Goal: Information Seeking & Learning: Learn about a topic

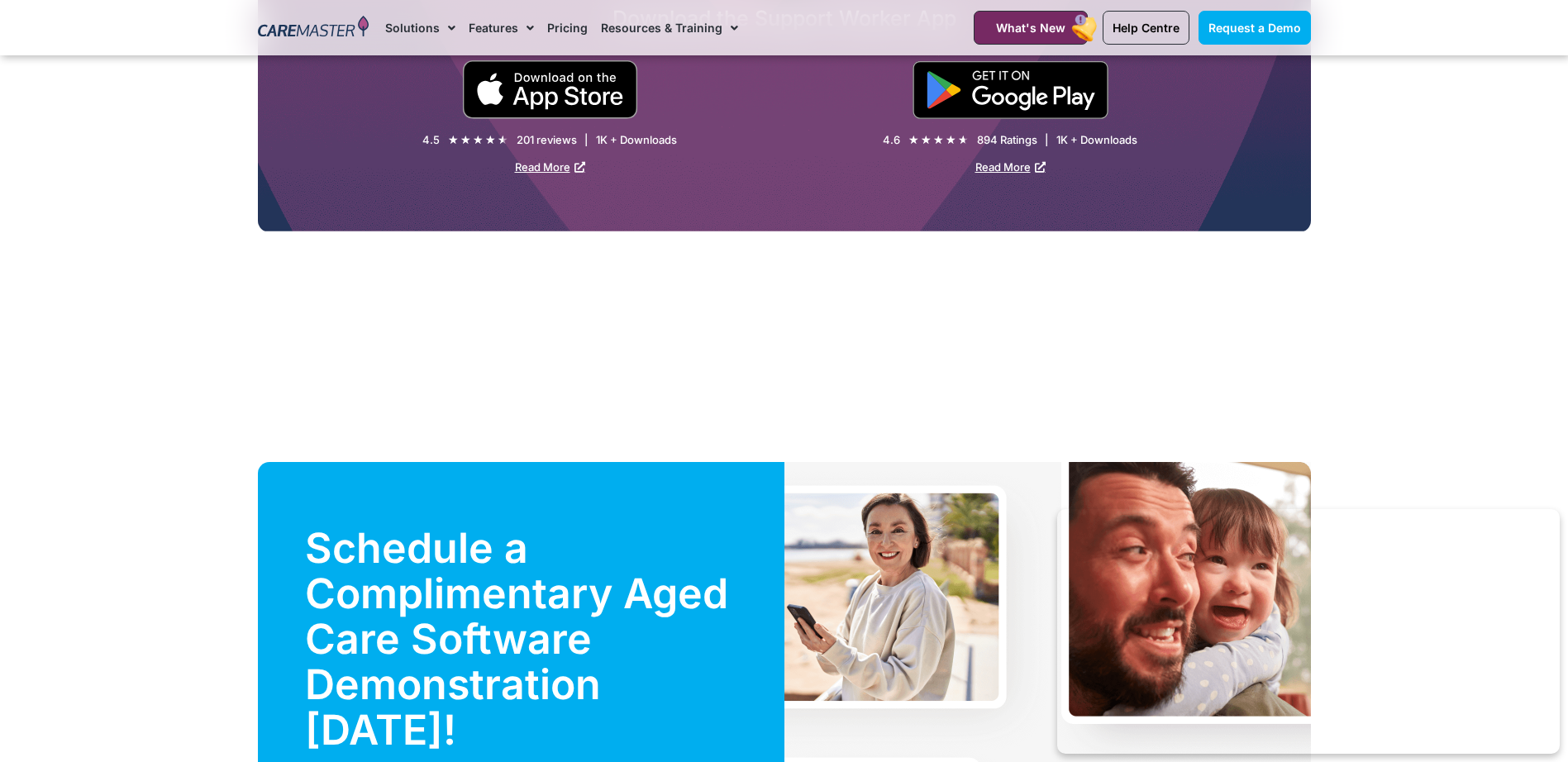
scroll to position [3720, 0]
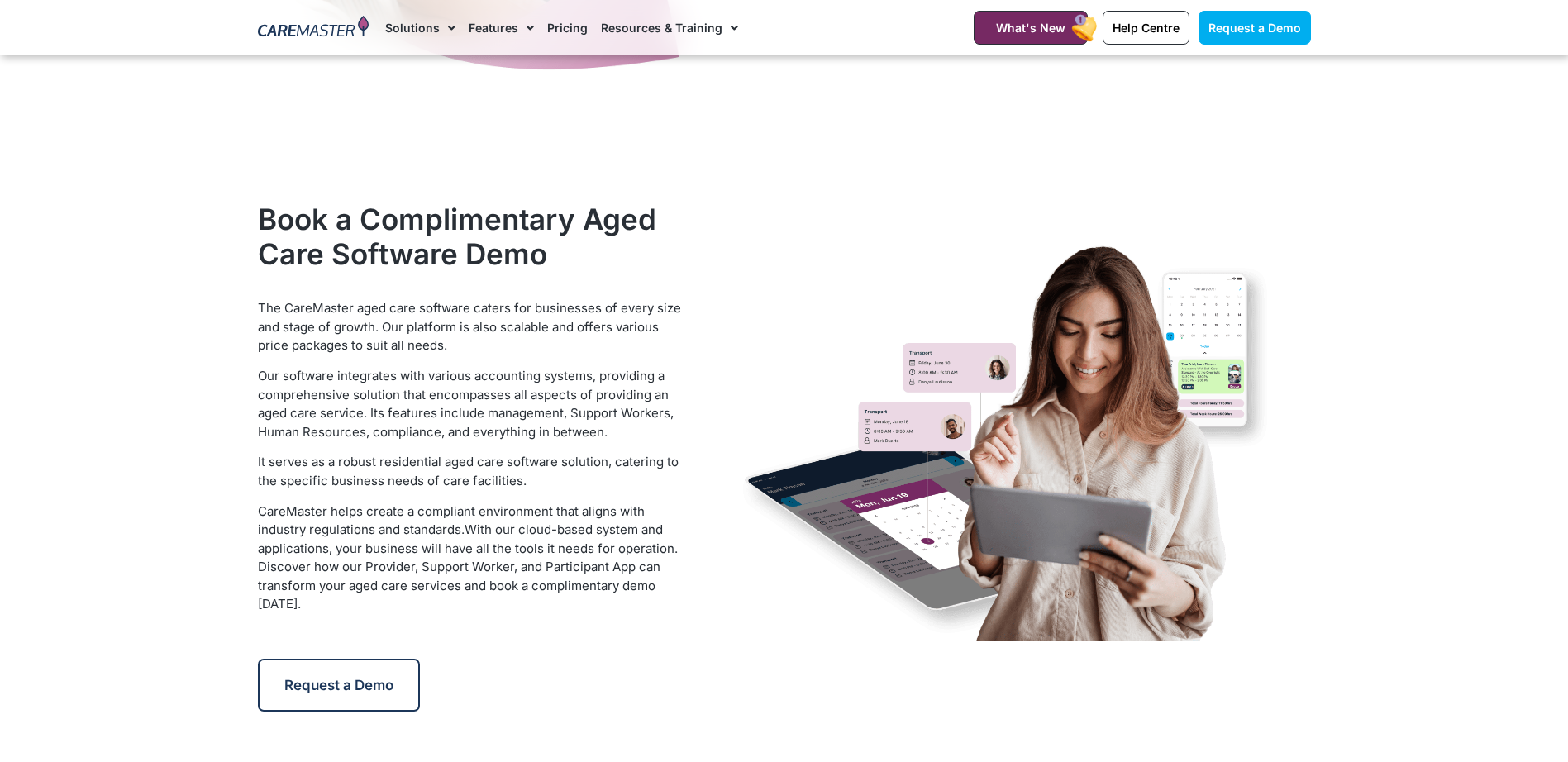
scroll to position [3058, 0]
